Goal: Find specific page/section: Find specific page/section

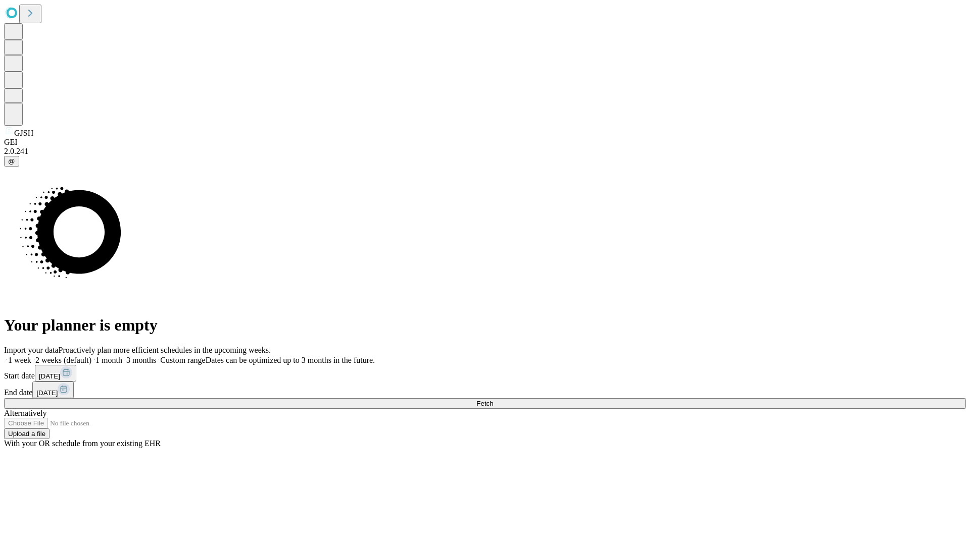
click at [493, 400] on span "Fetch" at bounding box center [484, 404] width 17 height 8
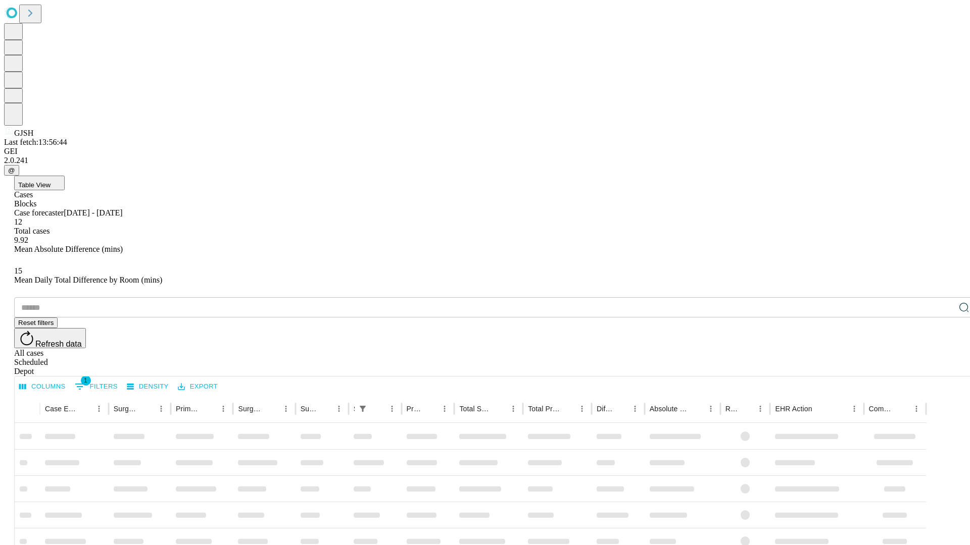
click at [943, 367] on div "Depot" at bounding box center [495, 371] width 962 height 9
click at [861, 349] on div "All cases" at bounding box center [495, 353] width 962 height 9
